Goal: Entertainment & Leisure: Consume media (video, audio)

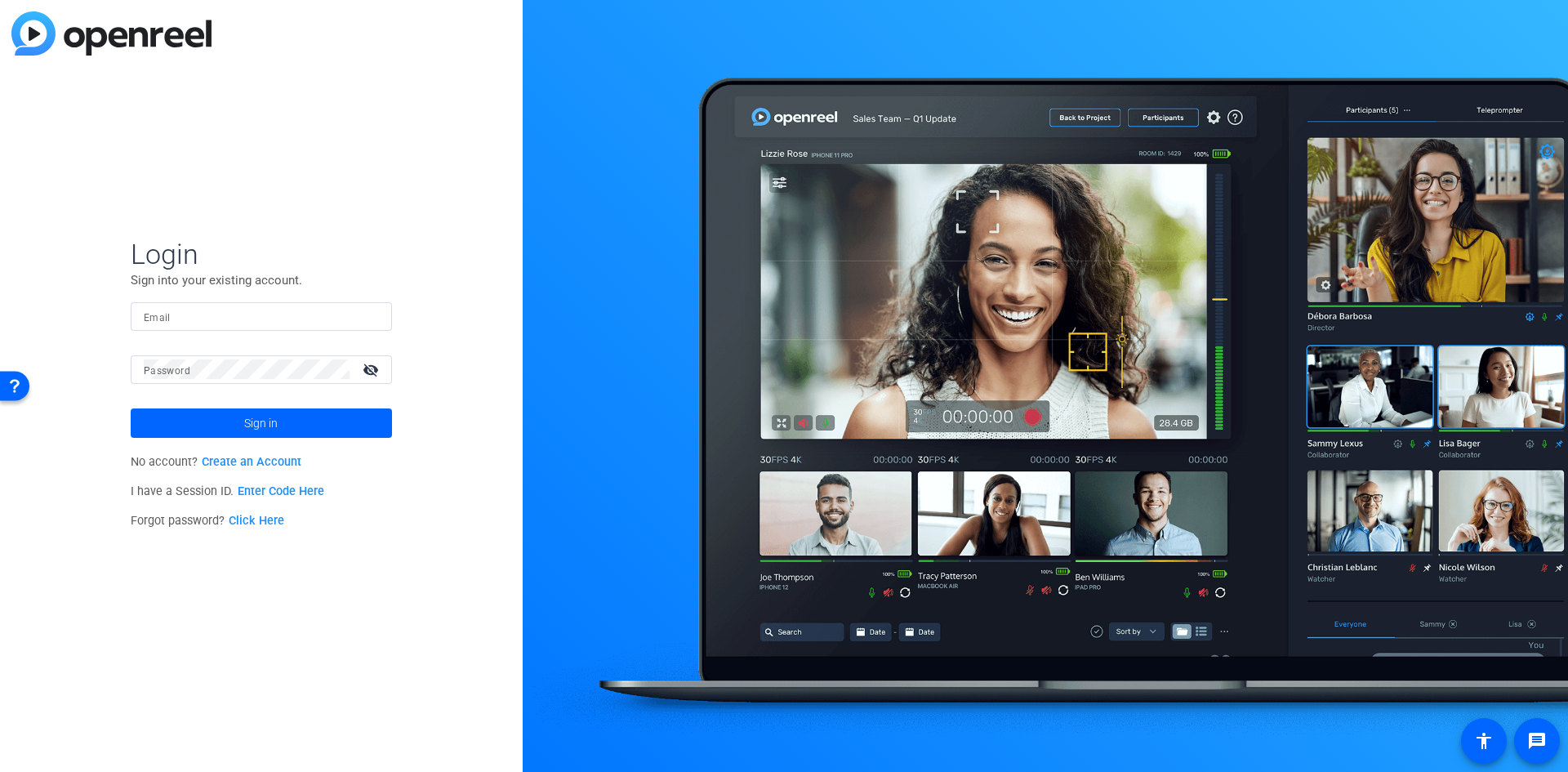
click at [230, 316] on input "Email" at bounding box center [261, 316] width 235 height 20
click at [244, 312] on input "Email" at bounding box center [261, 316] width 235 height 20
type input "[PERSON_NAME][EMAIL_ADDRESS][PERSON_NAME][PERSON_NAME][DOMAIN_NAME]"
click at [131, 409] on button "Sign in" at bounding box center [261, 424] width 261 height 30
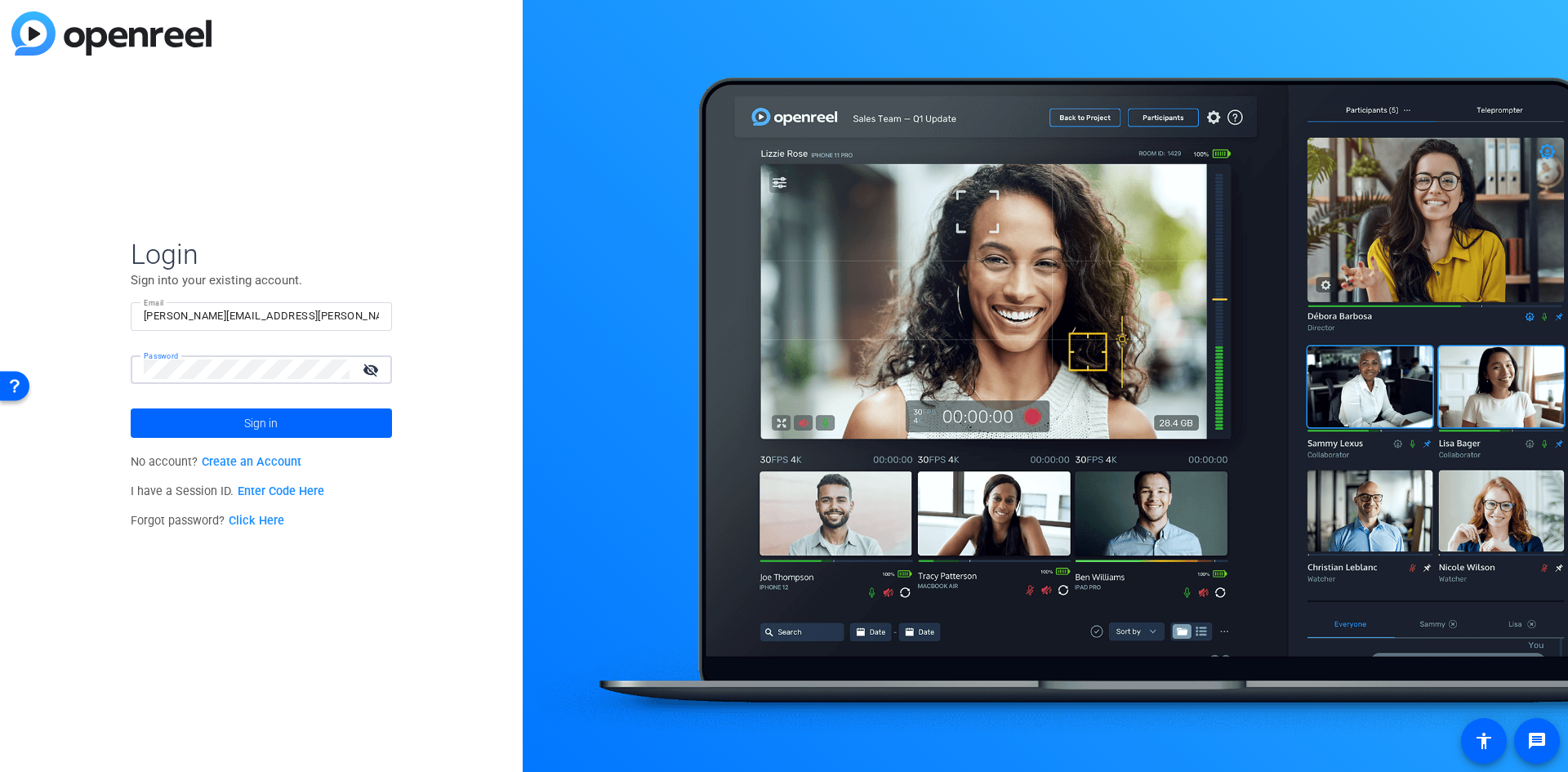
click at [131, 409] on button "Sign in" at bounding box center [261, 424] width 261 height 30
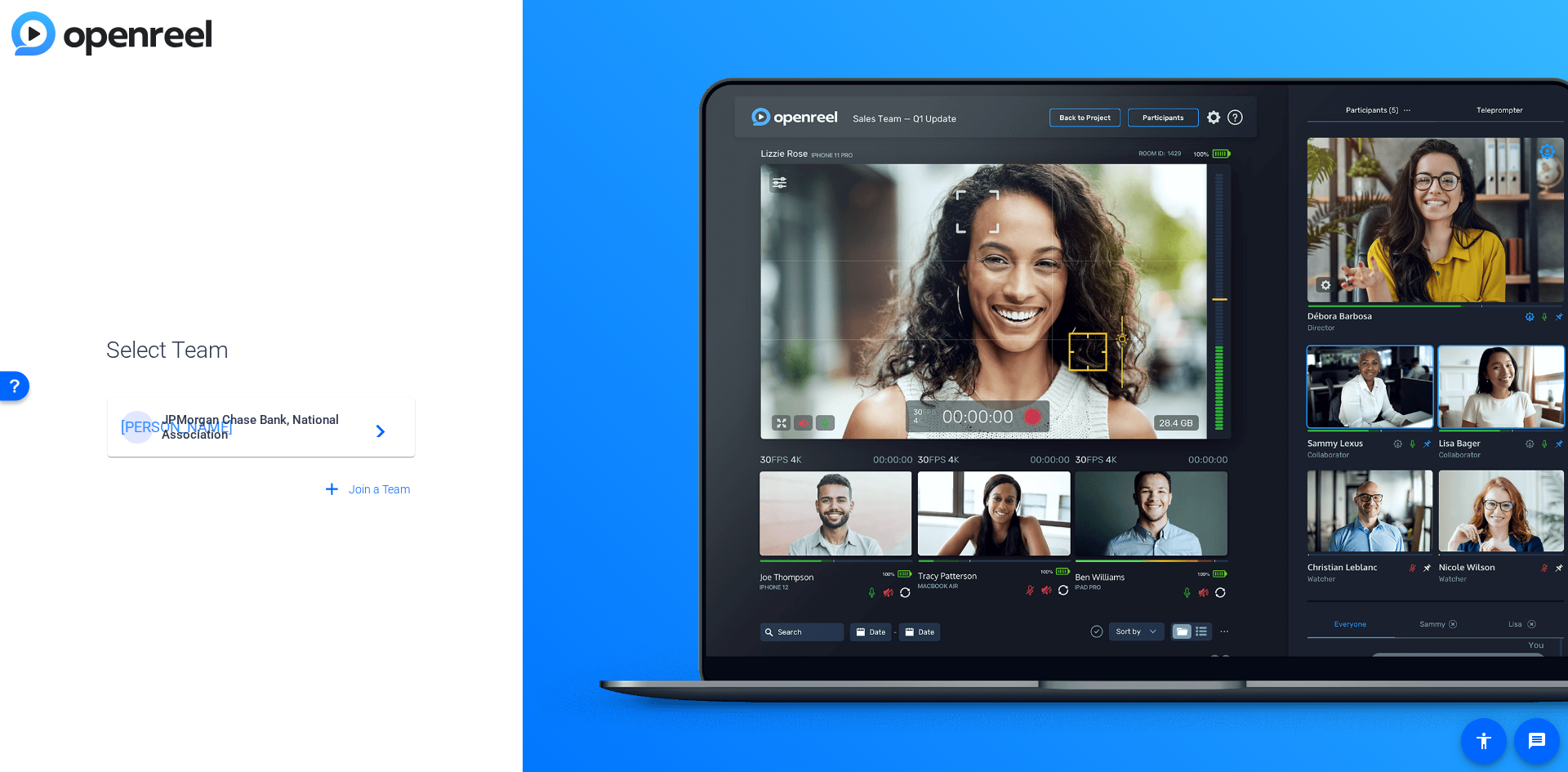
click at [261, 417] on span "JPMorgan Chase Bank, National Association" at bounding box center [264, 427] width 204 height 30
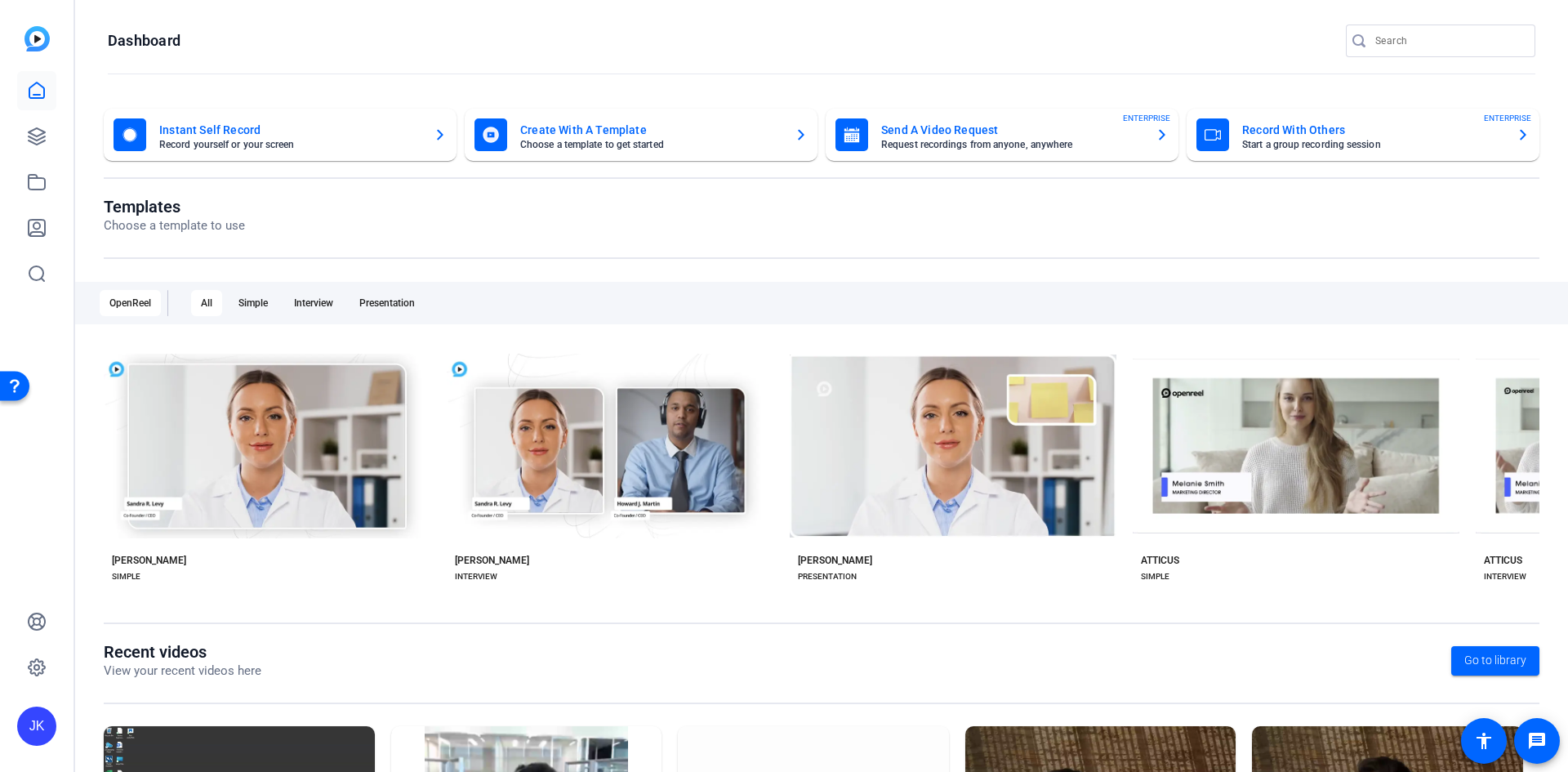
scroll to position [193, 0]
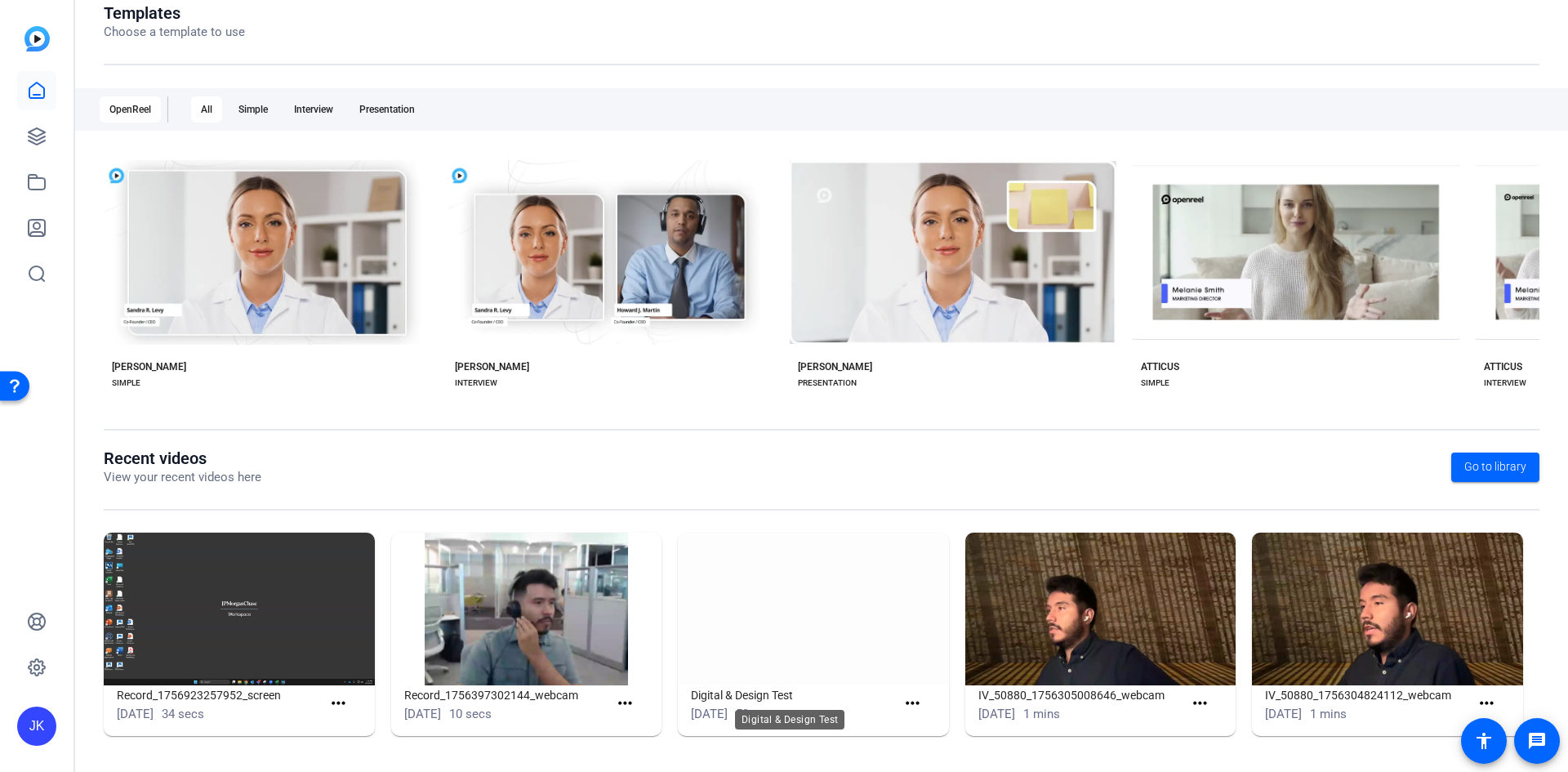
click at [805, 634] on img at bounding box center [814, 608] width 271 height 152
click at [903, 706] on mat-icon "more_horiz" at bounding box center [913, 704] width 20 height 20
click at [927, 730] on span "View" at bounding box center [944, 727] width 65 height 20
click at [911, 702] on mat-icon "more_horiz" at bounding box center [913, 704] width 20 height 20
click at [921, 726] on span "View" at bounding box center [944, 727] width 65 height 20
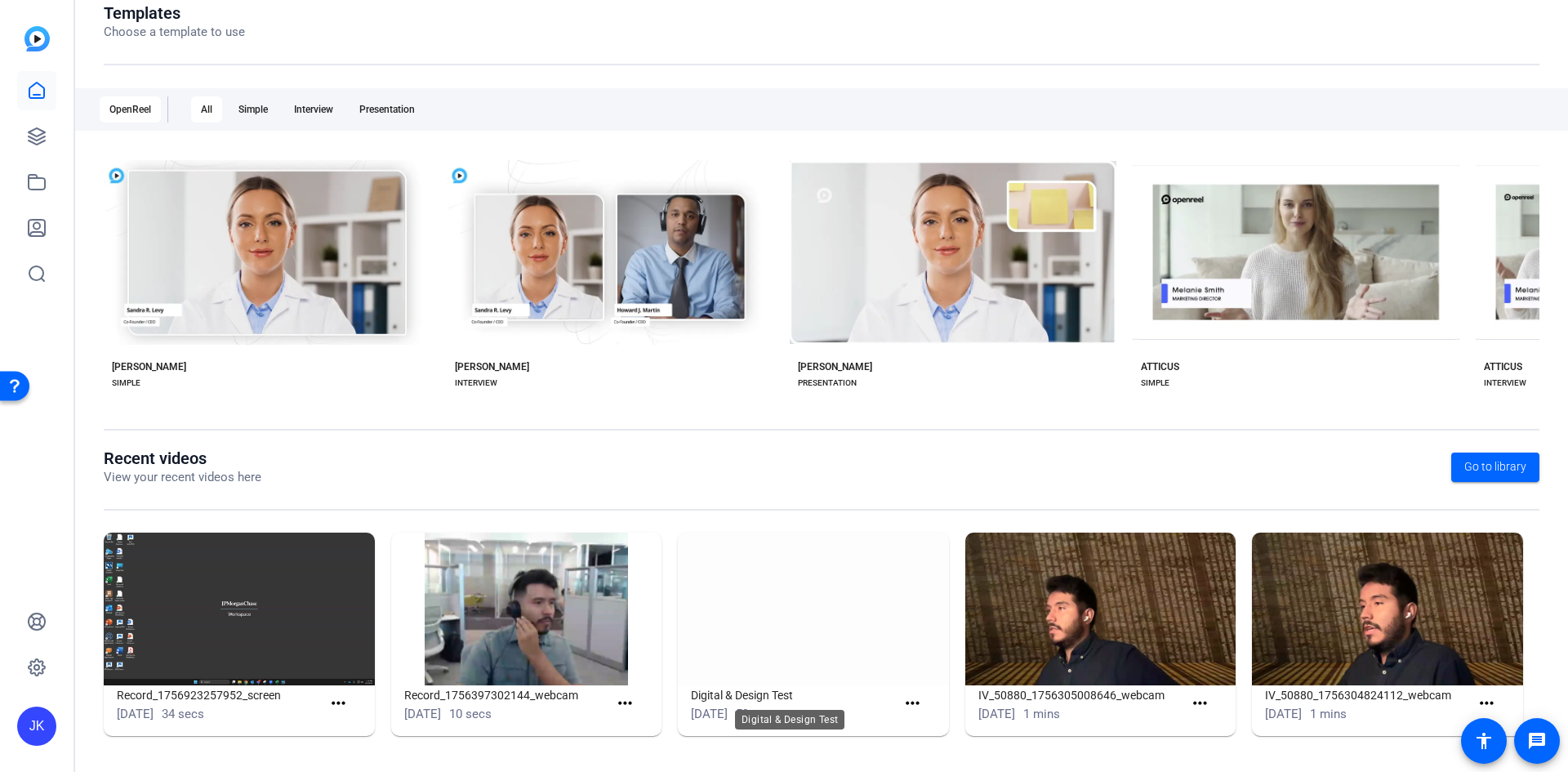
click at [746, 700] on h1 "Digital & Design Test" at bounding box center [793, 695] width 205 height 20
click at [749, 572] on img at bounding box center [814, 608] width 271 height 152
click at [1483, 471] on span "Go to library" at bounding box center [1496, 466] width 62 height 17
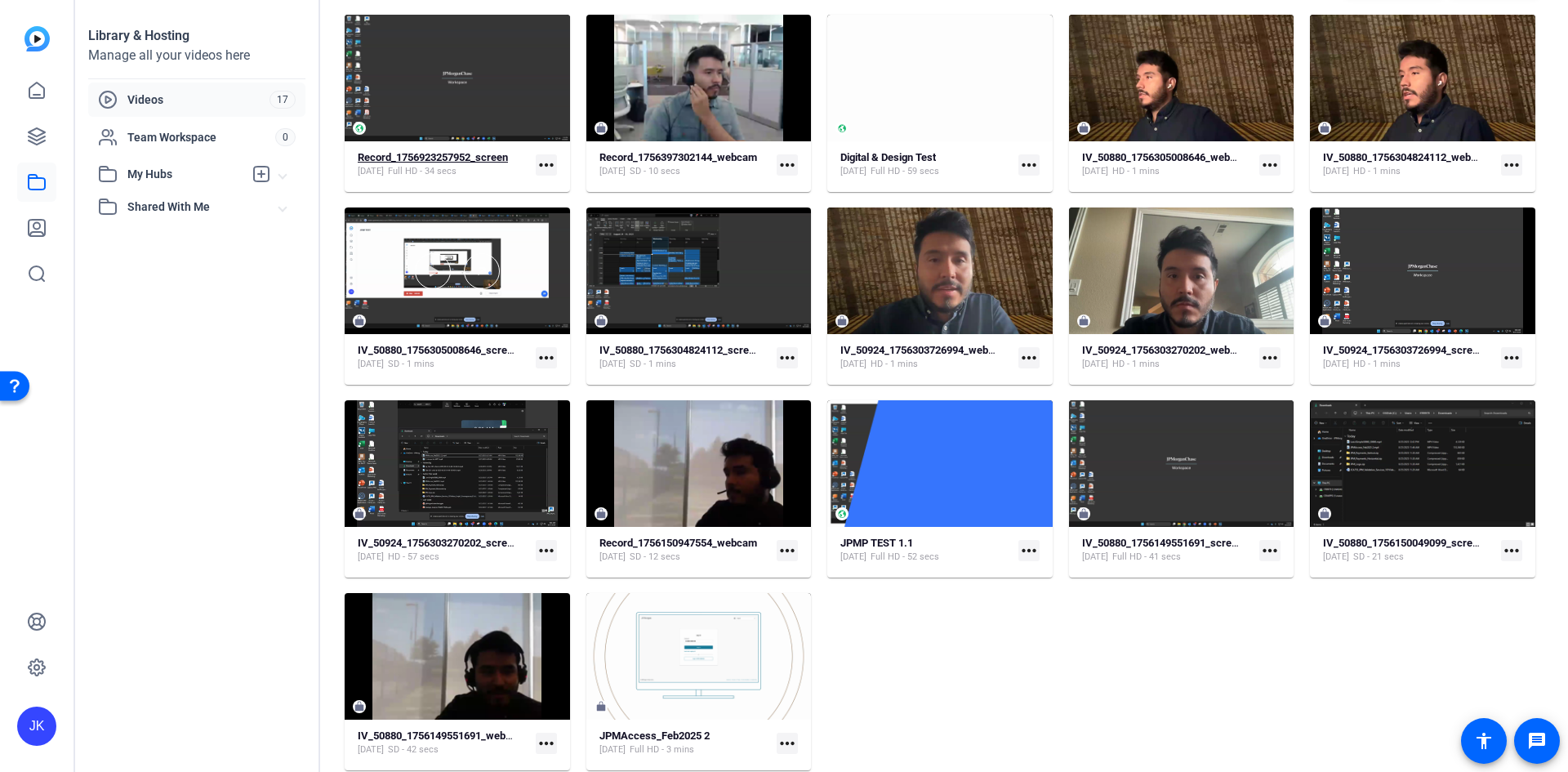
scroll to position [46, 0]
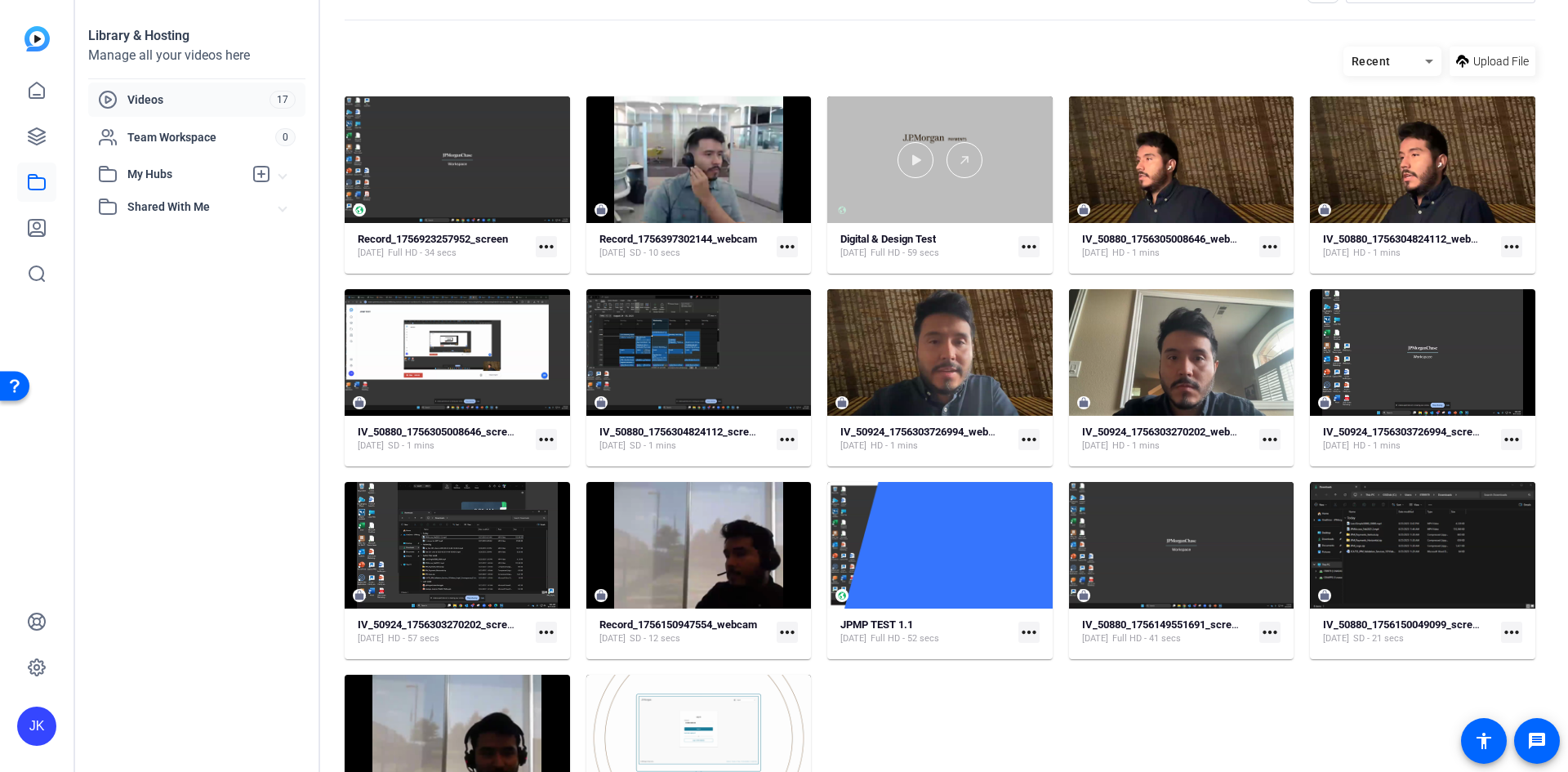
click at [985, 212] on div at bounding box center [940, 160] width 226 height 126
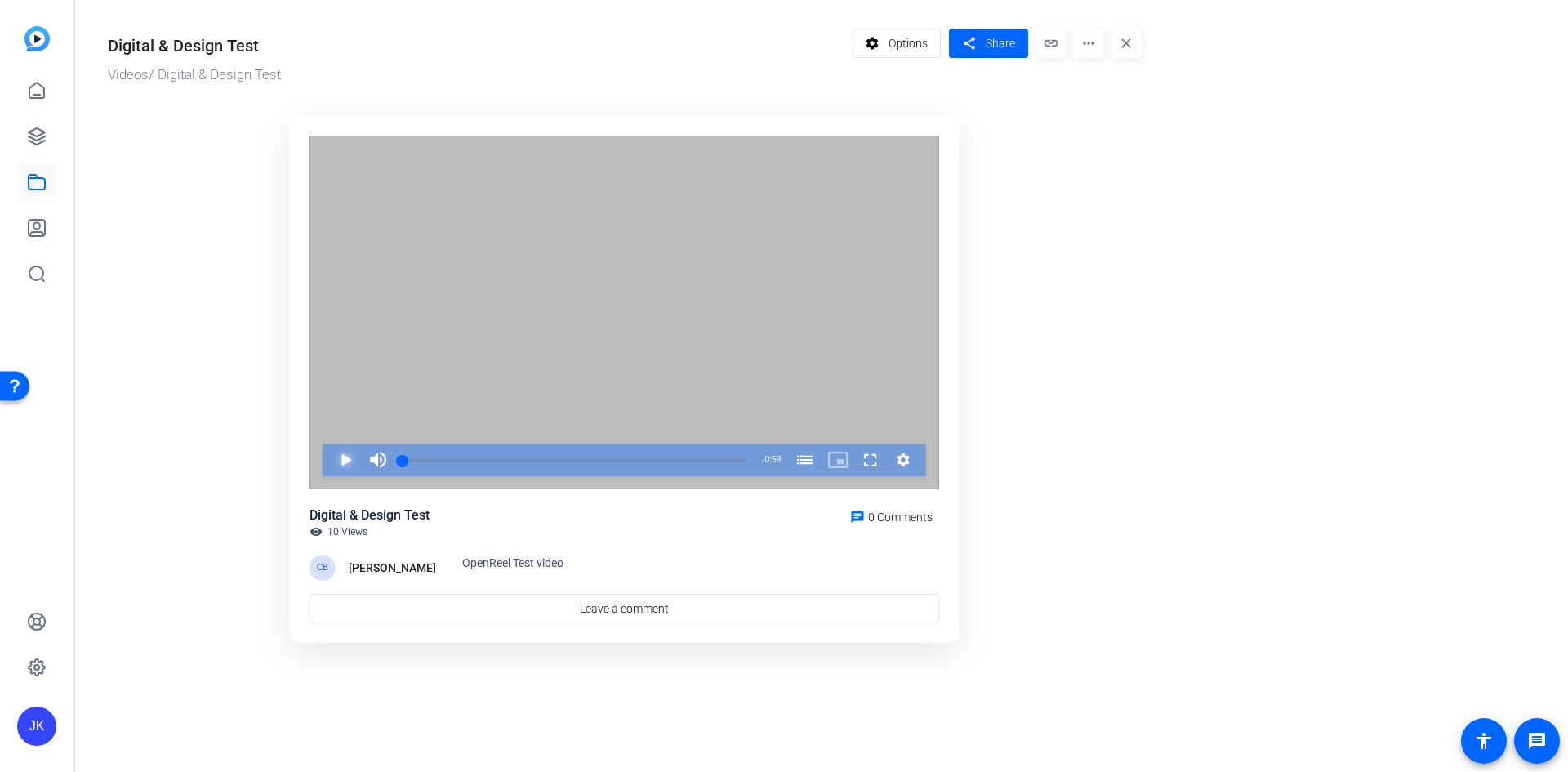
click at [329, 454] on span "Video Player" at bounding box center [329, 460] width 0 height 33
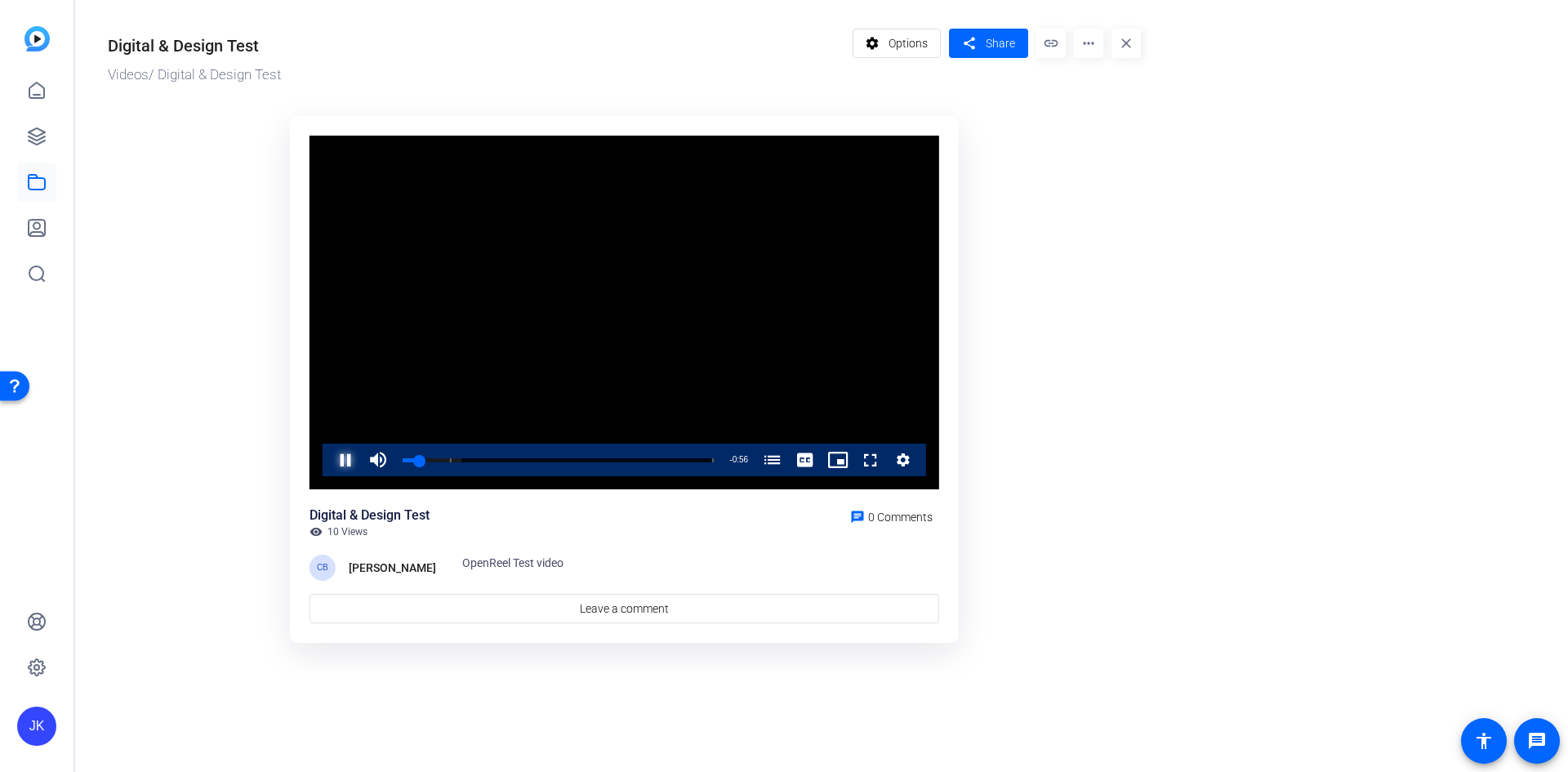
click at [329, 465] on span "Video Player" at bounding box center [329, 460] width 0 height 33
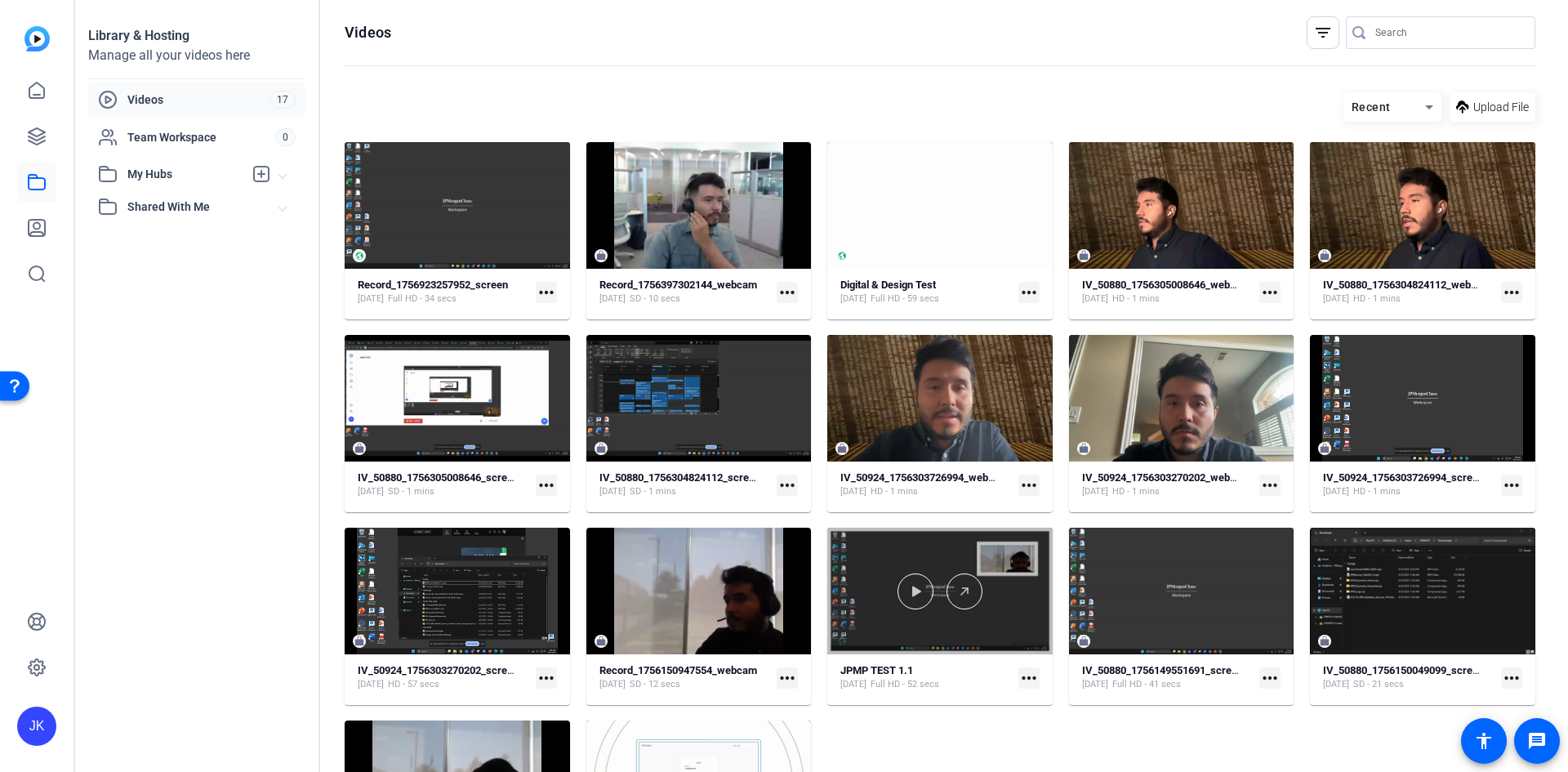
click at [972, 618] on div at bounding box center [940, 591] width 226 height 126
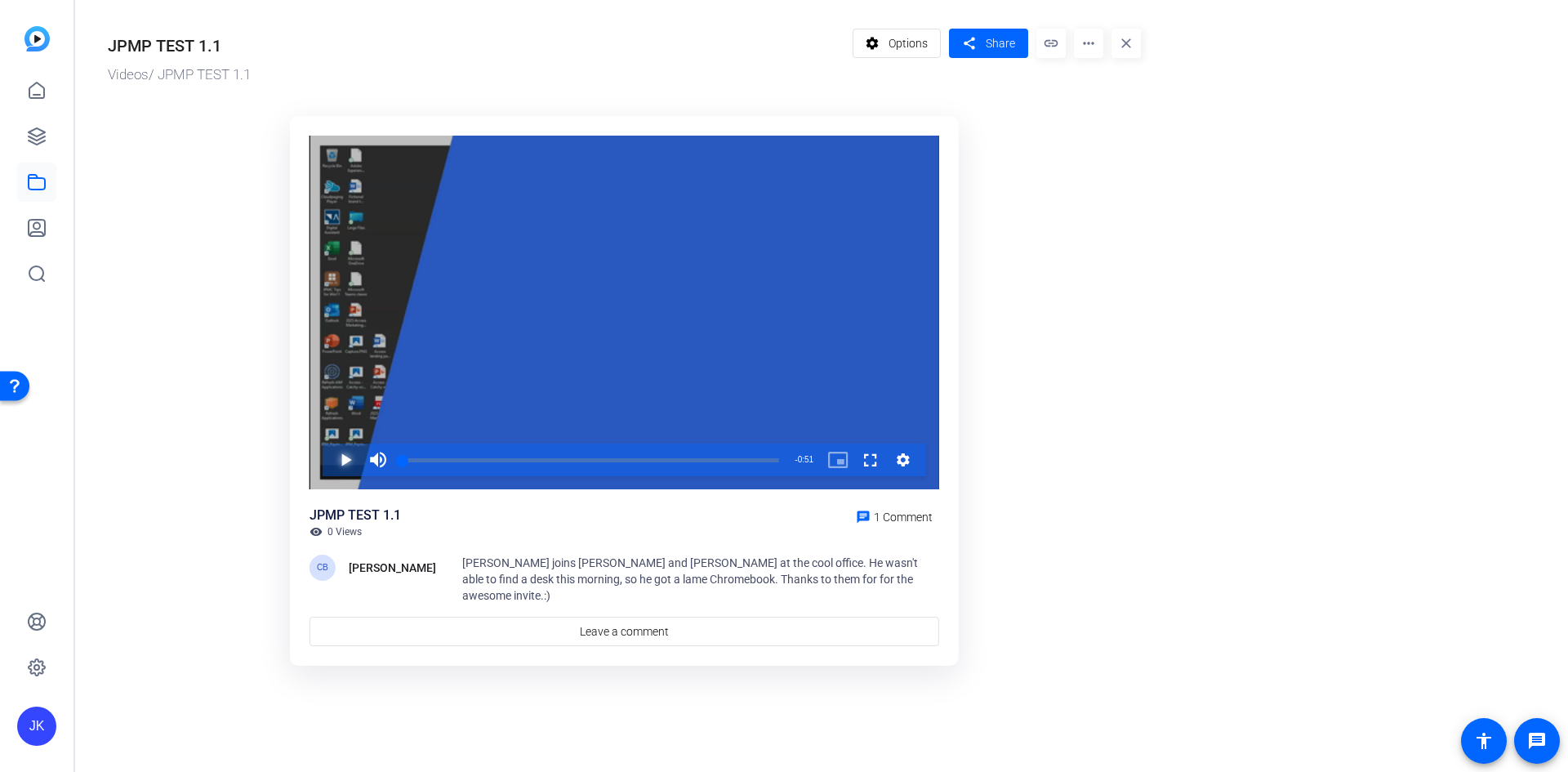
click at [329, 455] on span "Video Player" at bounding box center [329, 460] width 0 height 33
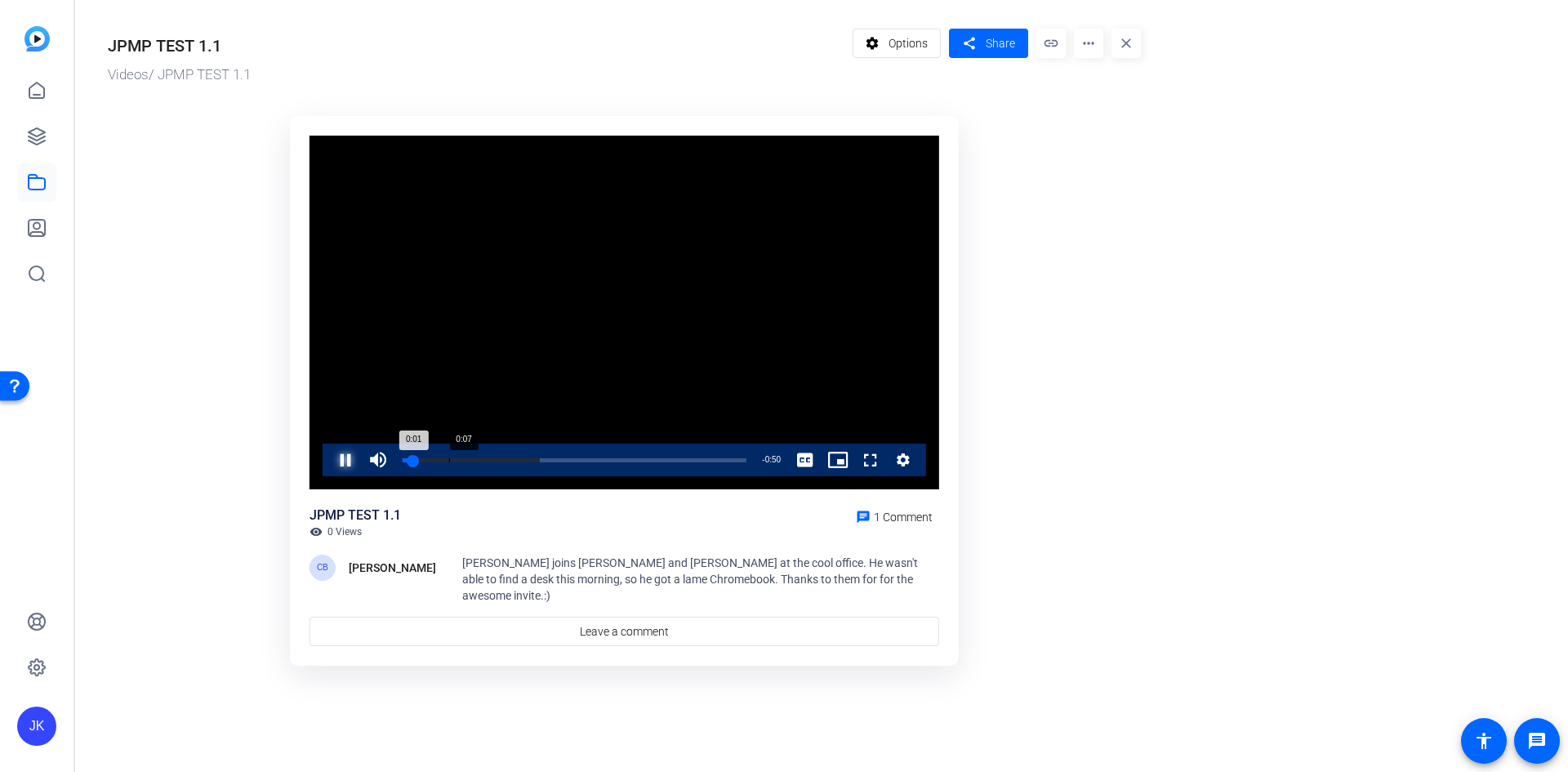
click at [450, 456] on div "Loaded : 40.01% 0:07 0:01" at bounding box center [575, 460] width 360 height 33
click at [329, 461] on span "Video Player" at bounding box center [329, 460] width 0 height 33
click at [491, 455] on div "Loaded : 58.53% 0:13 0:08" at bounding box center [575, 460] width 360 height 33
click at [528, 458] on div "0:18" at bounding box center [527, 460] width 1 height 4
click at [599, 463] on div "Loaded : 58.53% 0:29 0:19" at bounding box center [575, 460] width 344 height 4
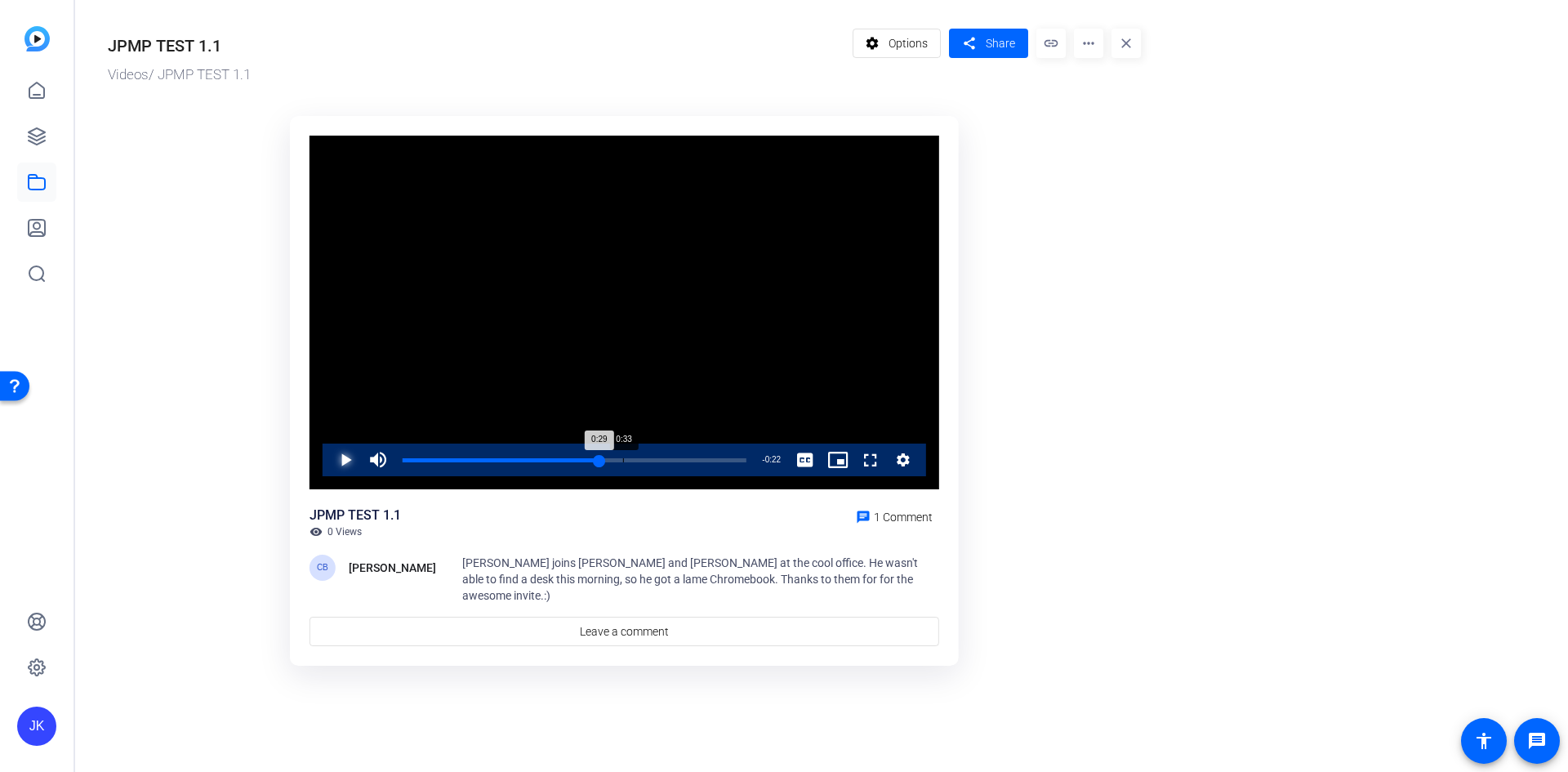
click at [625, 456] on div "Loaded : 58.53% 0:33 0:29" at bounding box center [575, 460] width 360 height 33
click at [668, 457] on div "Loaded : 58.53% 0:40 0:33" at bounding box center [575, 460] width 360 height 33
click at [723, 464] on div "Loaded : 0.00% 0:48 0:40" at bounding box center [575, 460] width 360 height 33
click at [329, 455] on span "Video Player" at bounding box center [329, 460] width 0 height 33
click at [430, 463] on div "Loaded : 100.00% 0:04 0:49" at bounding box center [575, 460] width 360 height 33
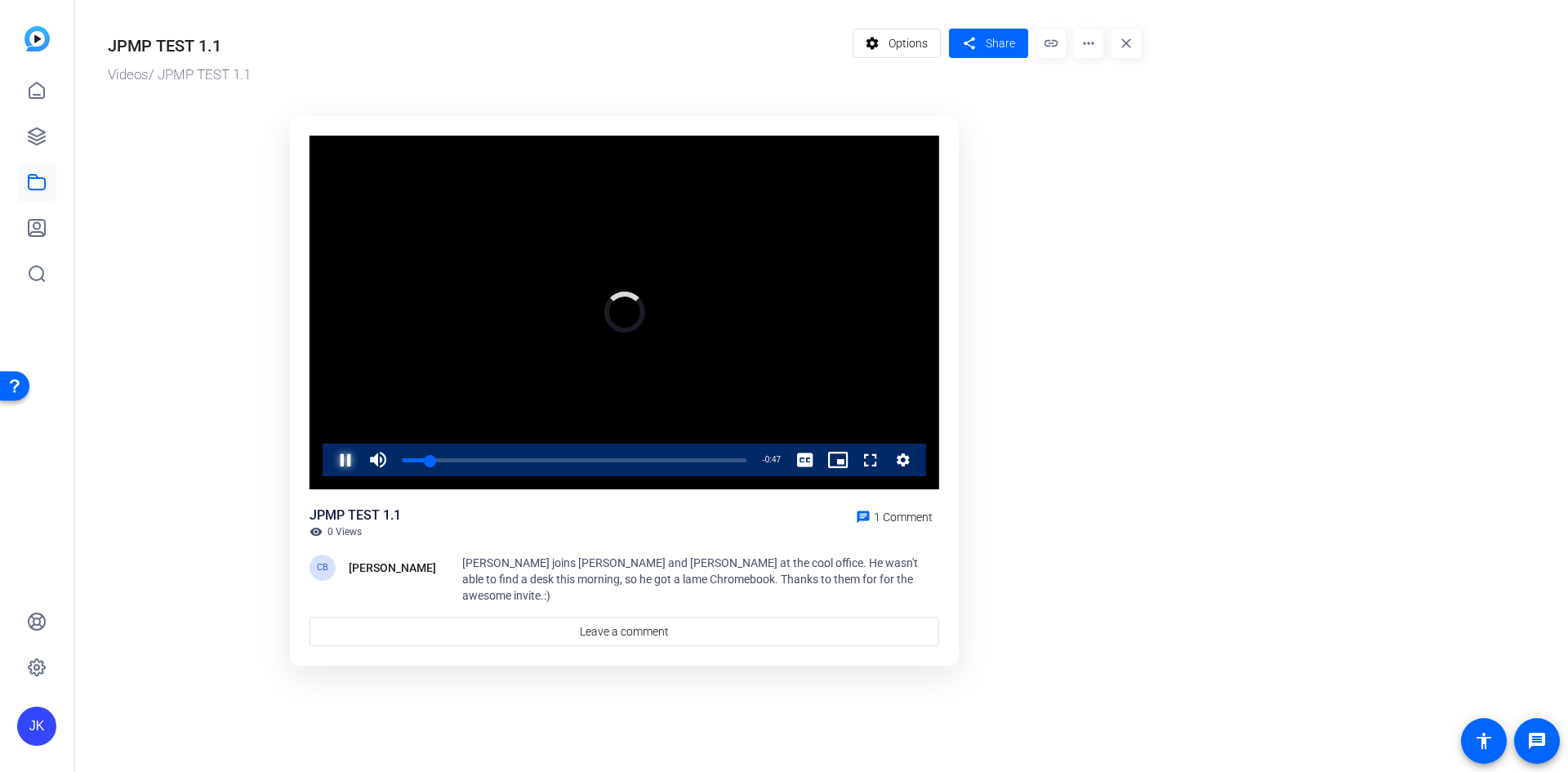
click at [329, 462] on span "Video Player" at bounding box center [329, 460] width 0 height 33
click at [329, 467] on span "Video Player" at bounding box center [329, 460] width 0 height 33
click at [329, 463] on span "Video Player" at bounding box center [329, 460] width 0 height 33
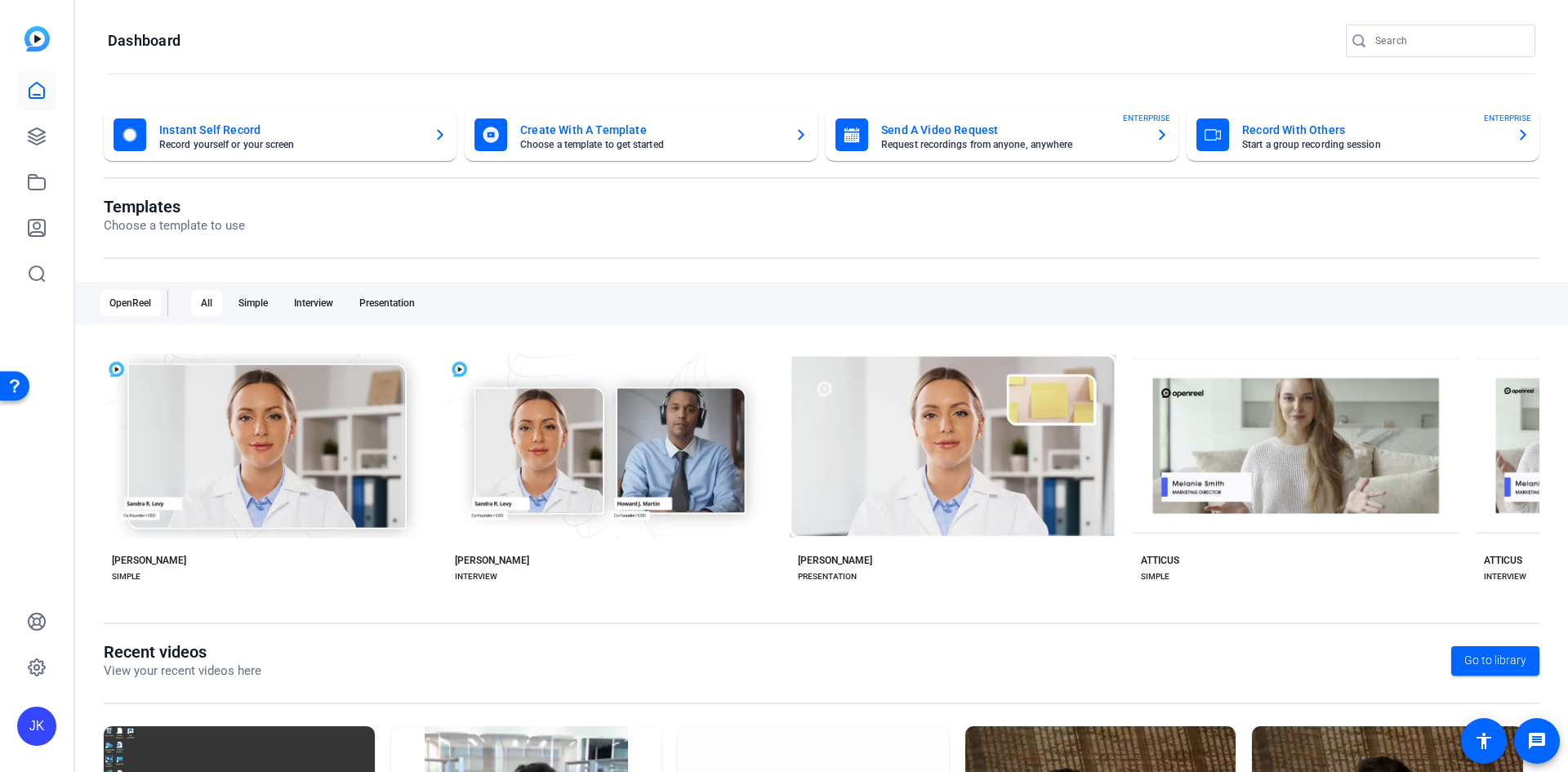
scroll to position [193, 0]
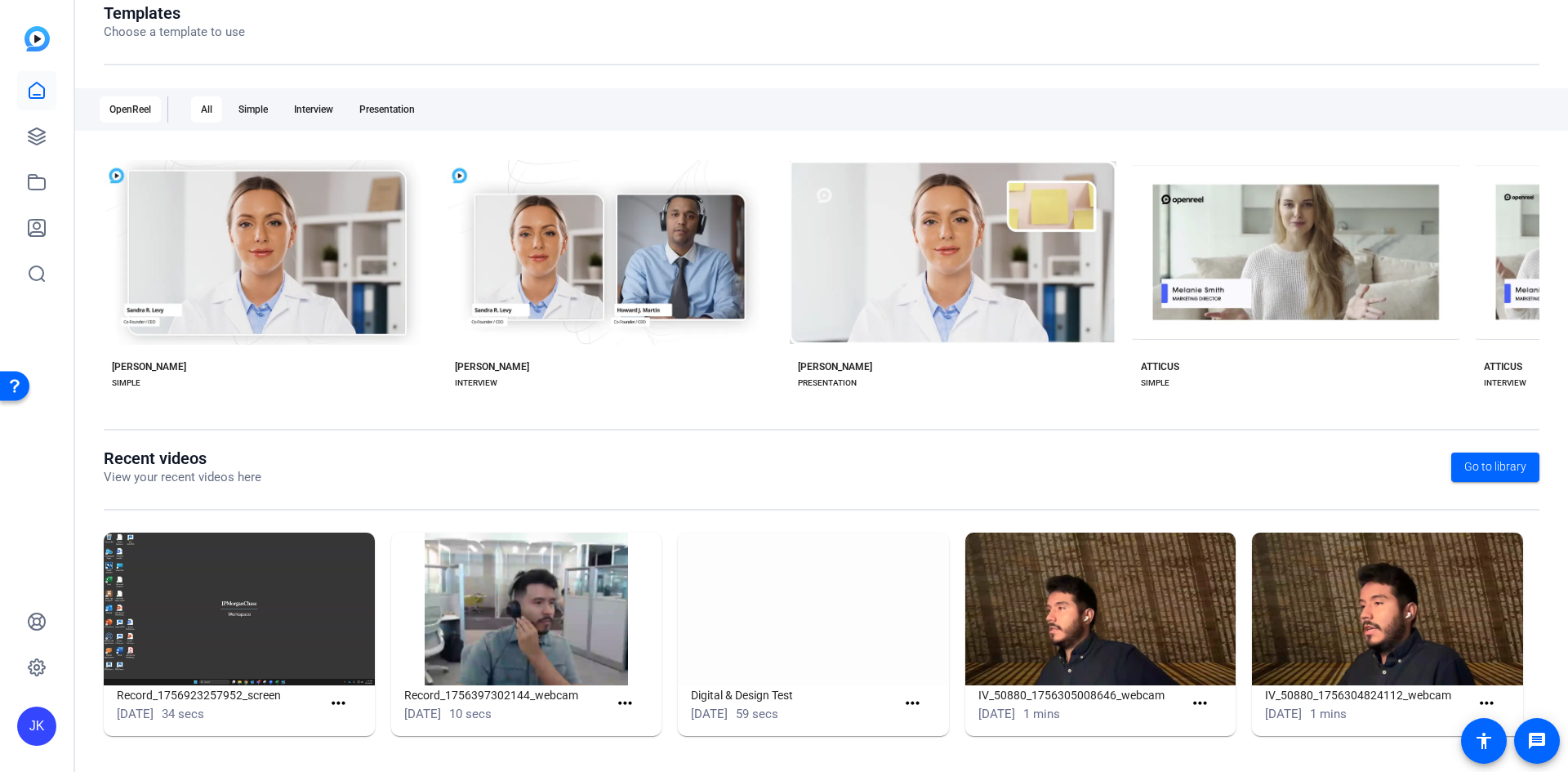
click at [877, 615] on img at bounding box center [814, 608] width 271 height 152
click at [908, 704] on mat-icon "more_horiz" at bounding box center [913, 704] width 20 height 20
click at [930, 729] on span "View" at bounding box center [944, 727] width 65 height 20
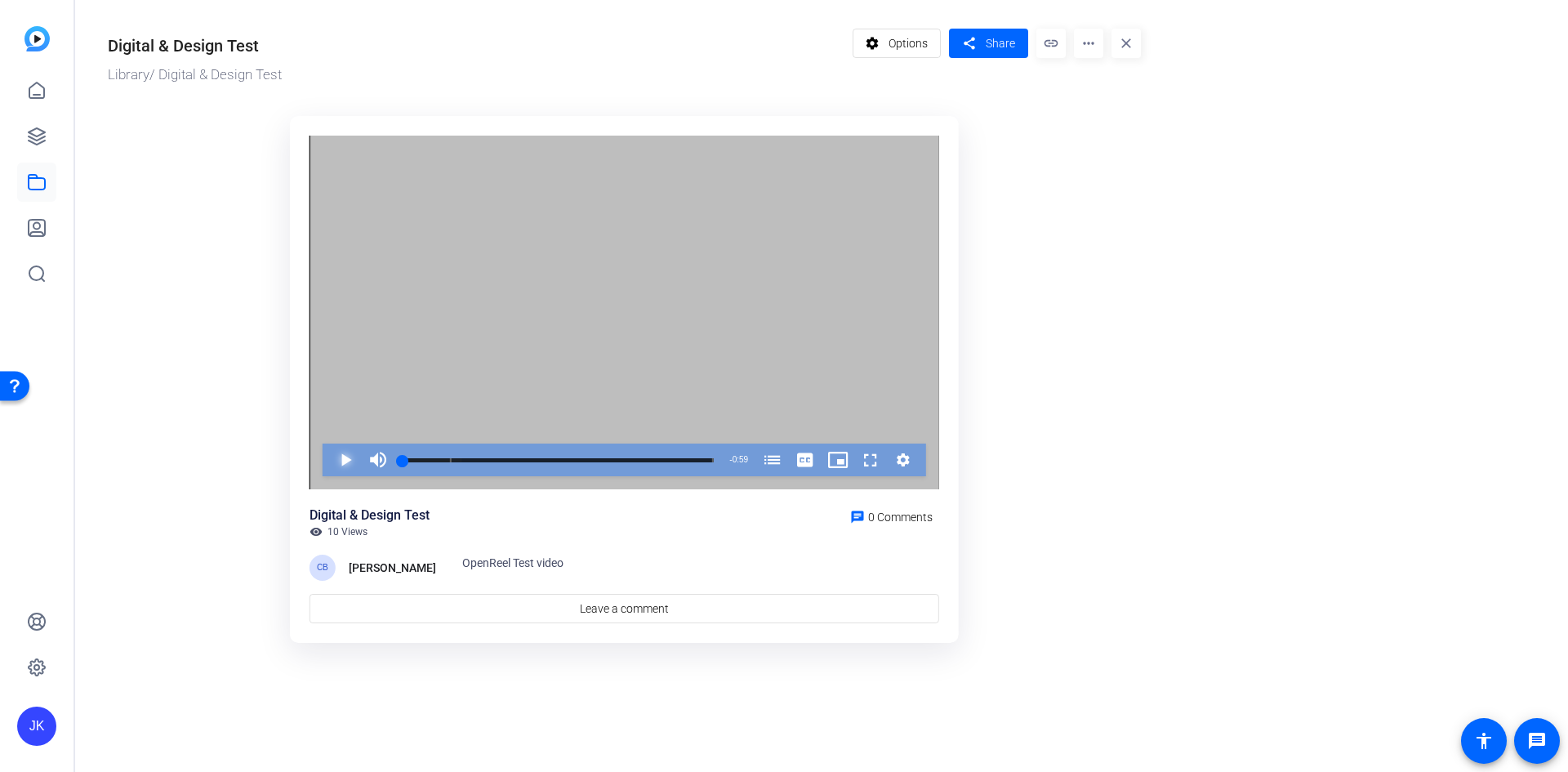
click at [329, 459] on span "Video Player" at bounding box center [329, 460] width 0 height 33
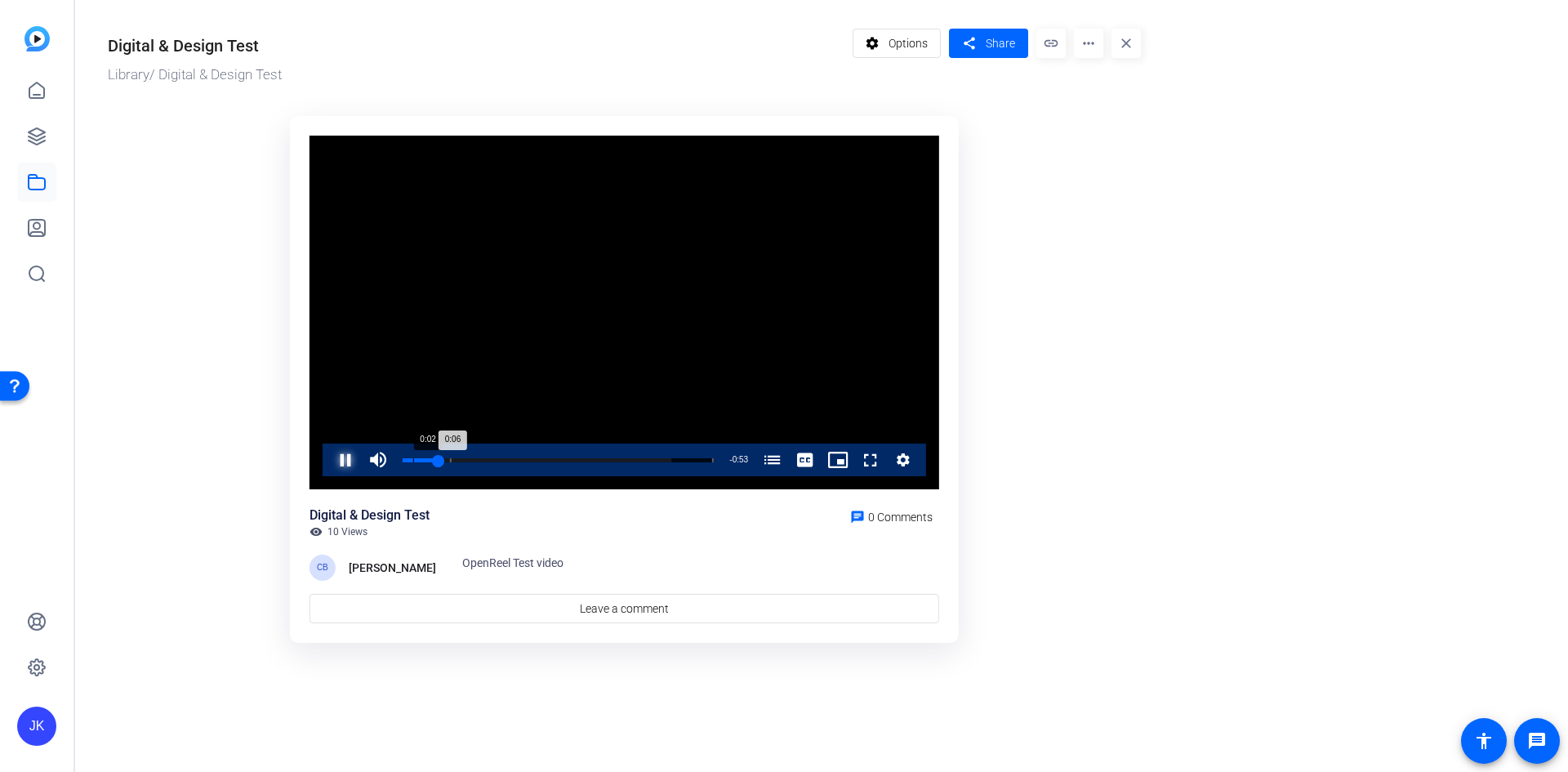
click at [416, 456] on div "Loaded : 86.38% 0:02 0:06 Openreal vs. Riverside for Latam Marketing (00:09)" at bounding box center [558, 460] width 328 height 33
click at [329, 463] on span "Video Player" at bounding box center [329, 460] width 0 height 33
drag, startPoint x: 417, startPoint y: 458, endPoint x: 389, endPoint y: 460, distance: 28.1
click at [389, 460] on div "Play Unmute 0% Current Time 0:02 / Duration 0:59 Loaded : 86.38% 0:01 0:02 Open…" at bounding box center [624, 460] width 604 height 33
click at [329, 461] on span "Video Player" at bounding box center [329, 460] width 0 height 33
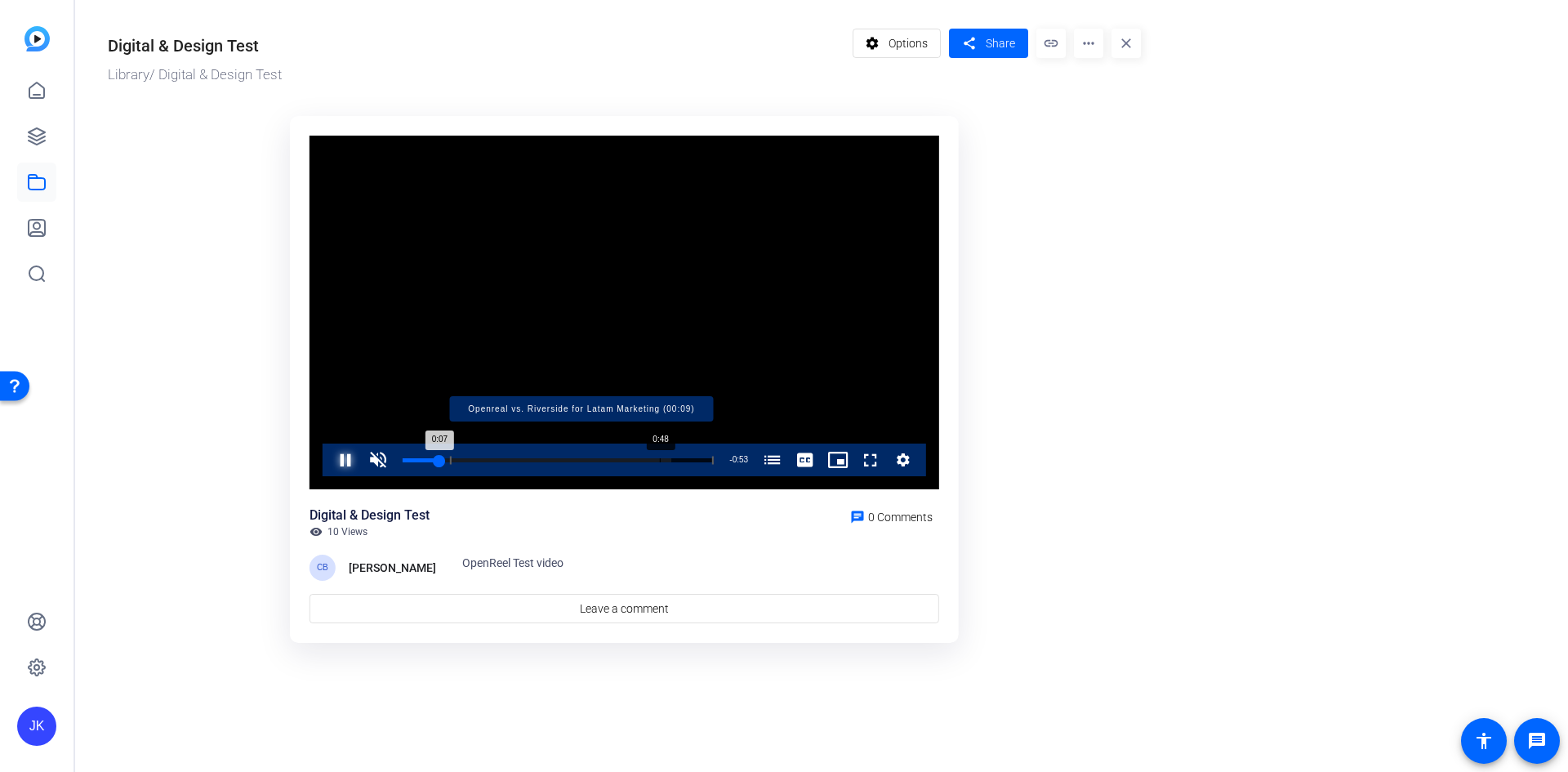
click at [660, 461] on div "Loaded : 86.38% 0:48 0:07 Openreal vs. Riverside for Latam Marketing (00:09)" at bounding box center [558, 460] width 311 height 4
click at [674, 459] on div "Loaded : 100.00% 0:51 0:50 Openreal vs. Riverside for Latam Marketing (00:09)" at bounding box center [558, 460] width 311 height 4
click at [697, 461] on div "Progress Bar" at bounding box center [582, 460] width 264 height 8
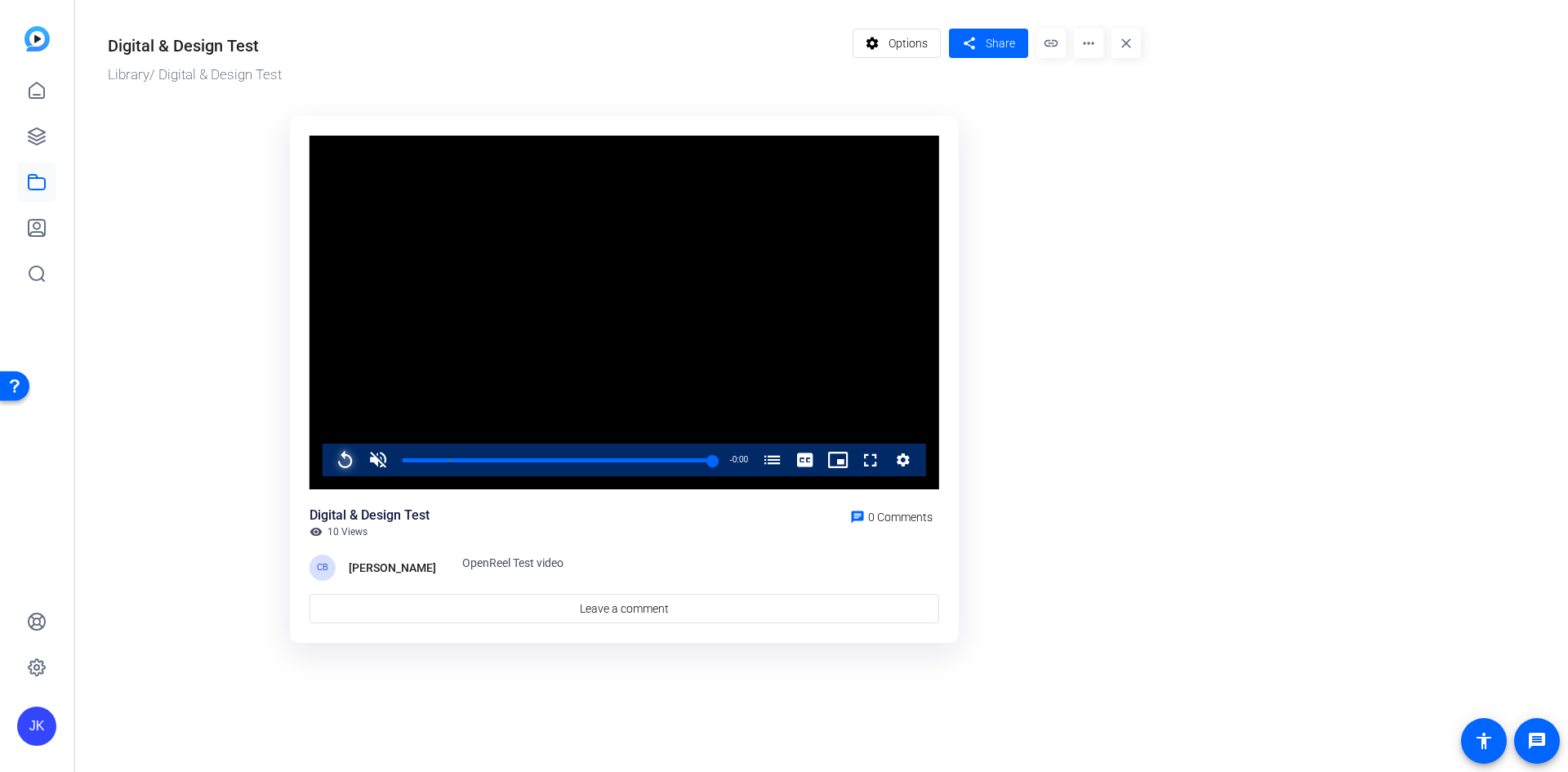
click at [329, 467] on span "Video Player" at bounding box center [329, 460] width 0 height 33
click at [329, 469] on span "Video Player" at bounding box center [329, 460] width 0 height 33
